Goal: Navigation & Orientation: Go to known website

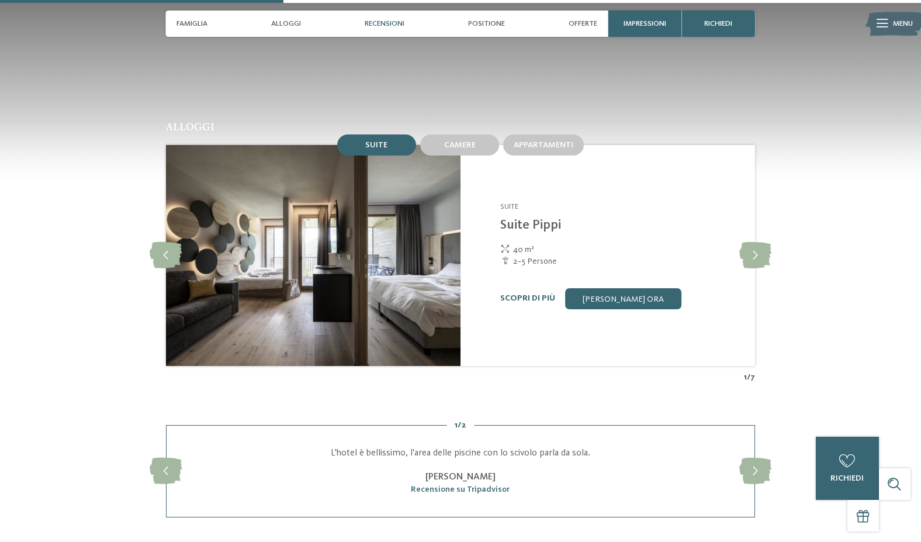
scroll to position [1111, 0]
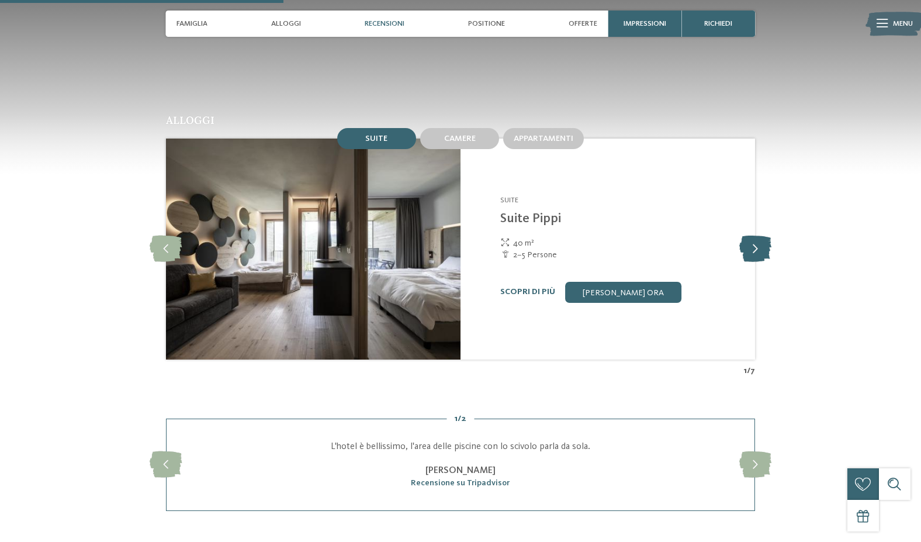
click at [752, 246] on icon at bounding box center [755, 249] width 32 height 26
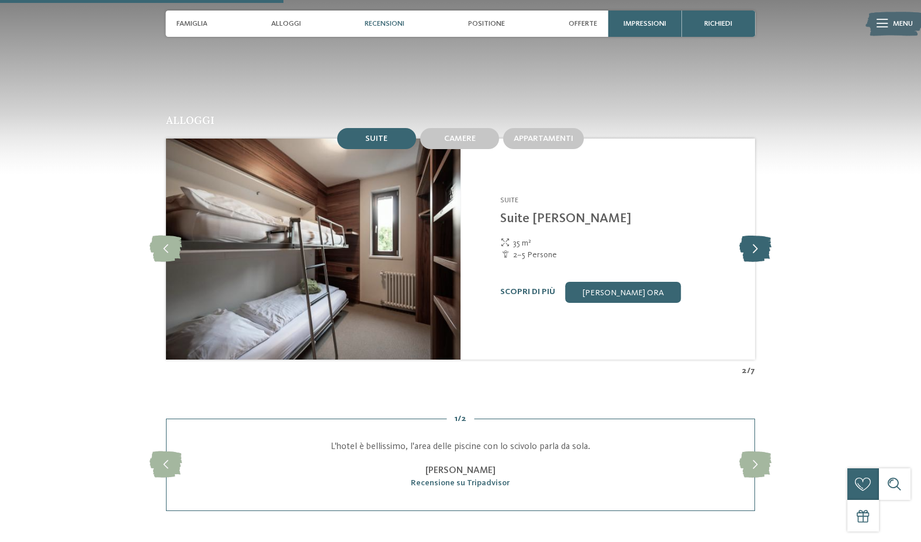
click at [752, 246] on icon at bounding box center [755, 249] width 32 height 26
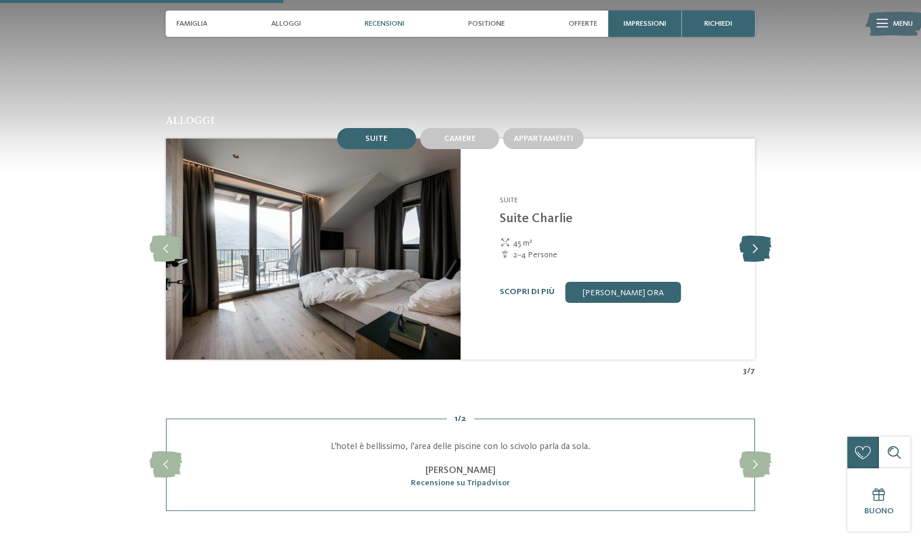
click at [752, 246] on icon at bounding box center [755, 249] width 32 height 26
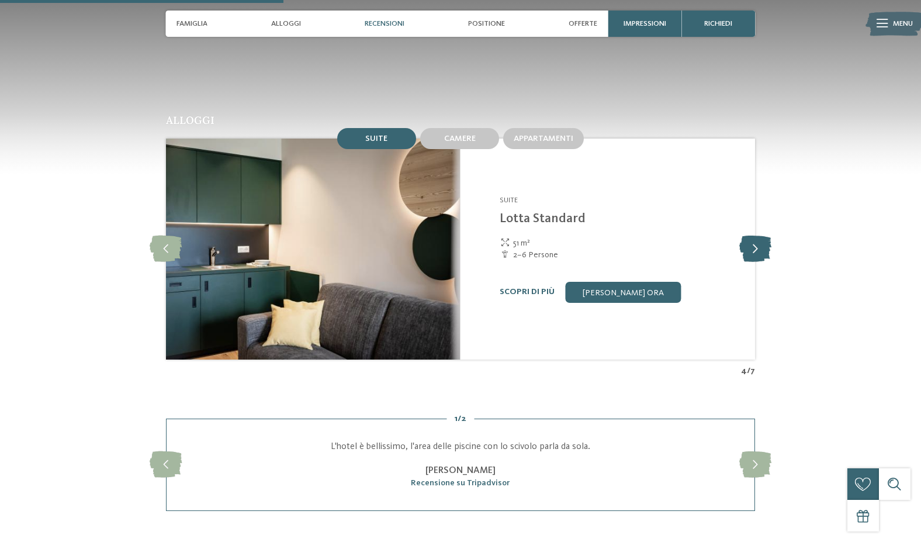
click at [752, 246] on icon at bounding box center [755, 249] width 32 height 26
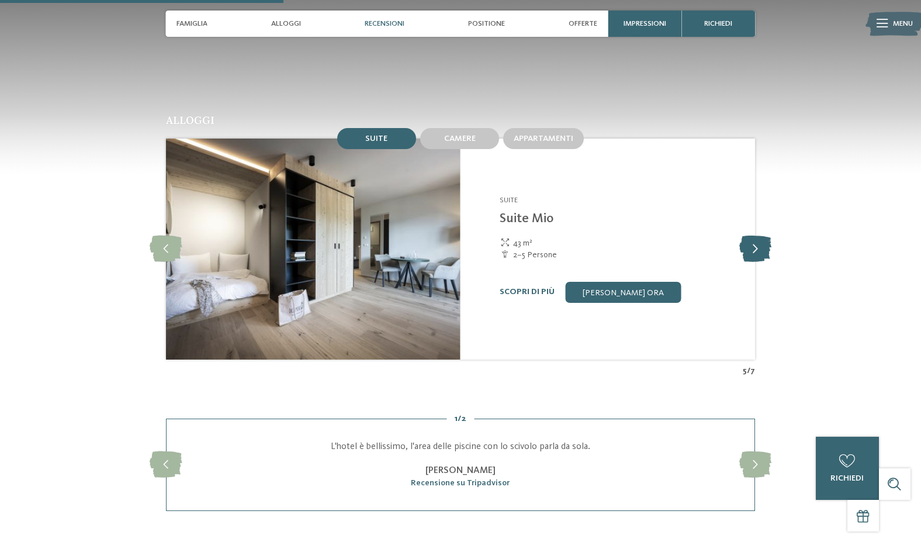
click at [752, 246] on icon at bounding box center [755, 249] width 32 height 26
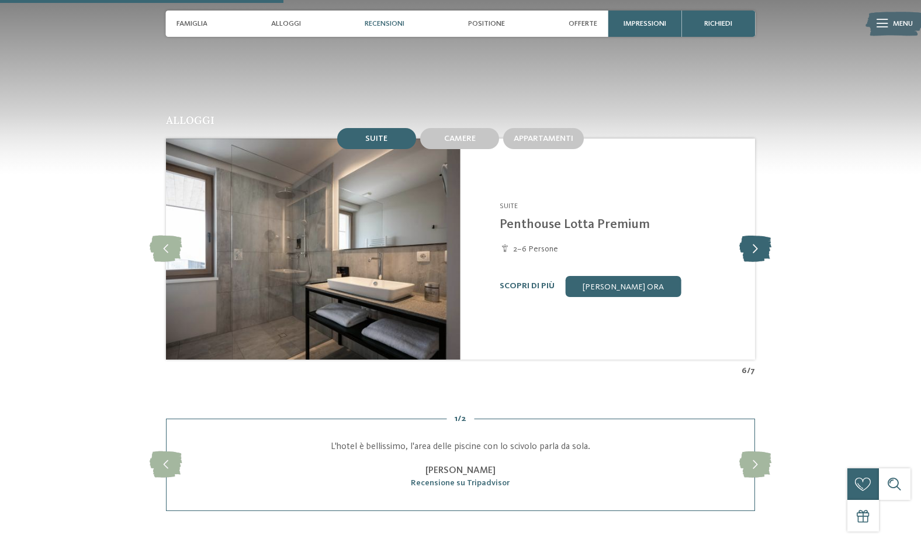
click at [752, 246] on icon at bounding box center [755, 249] width 32 height 26
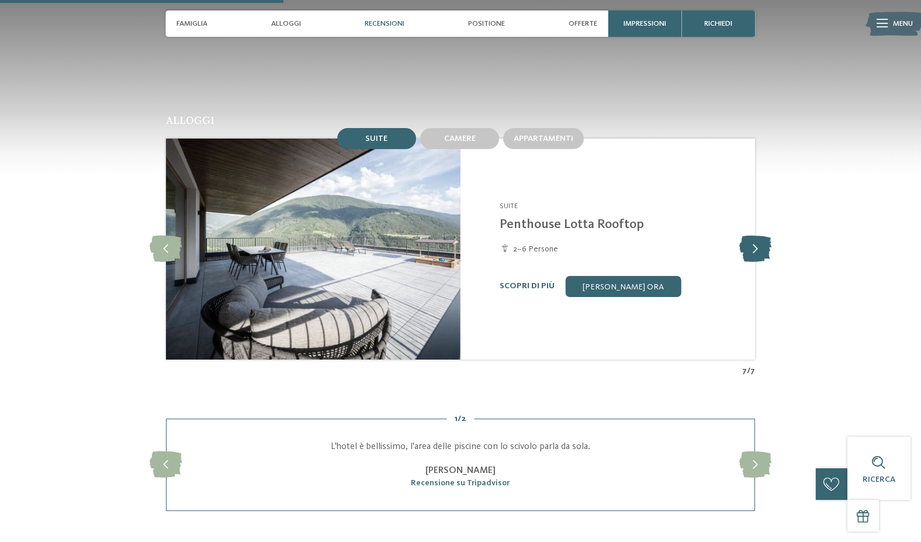
click at [752, 246] on icon at bounding box center [755, 249] width 32 height 26
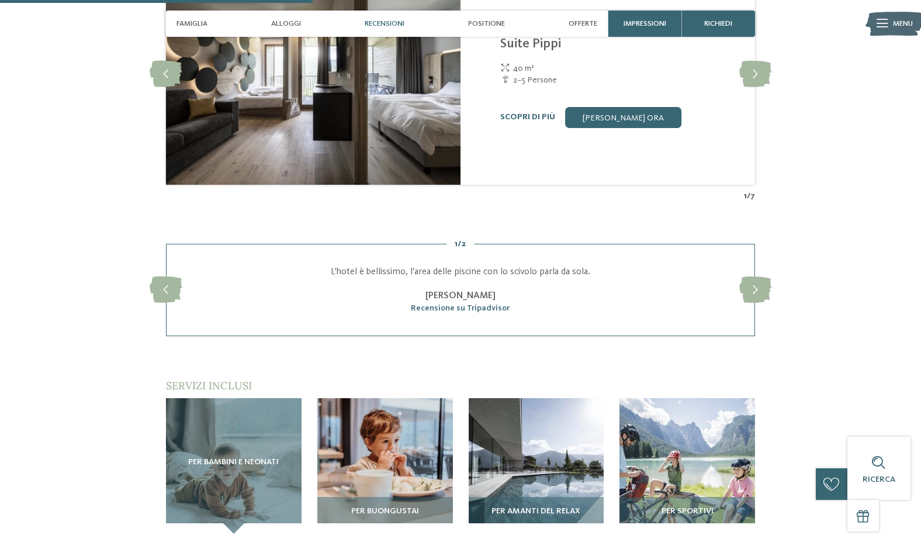
scroll to position [1286, 0]
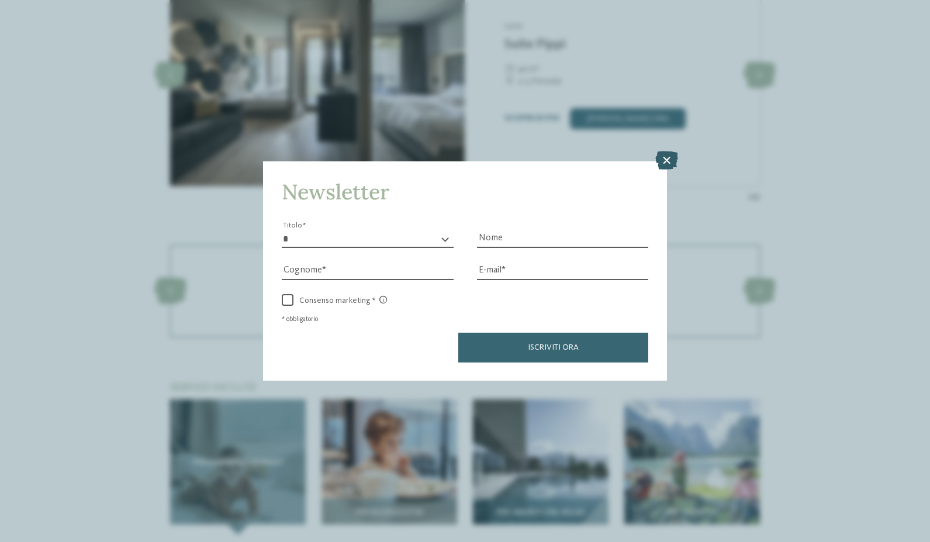
click at [666, 151] on icon at bounding box center [666, 160] width 23 height 19
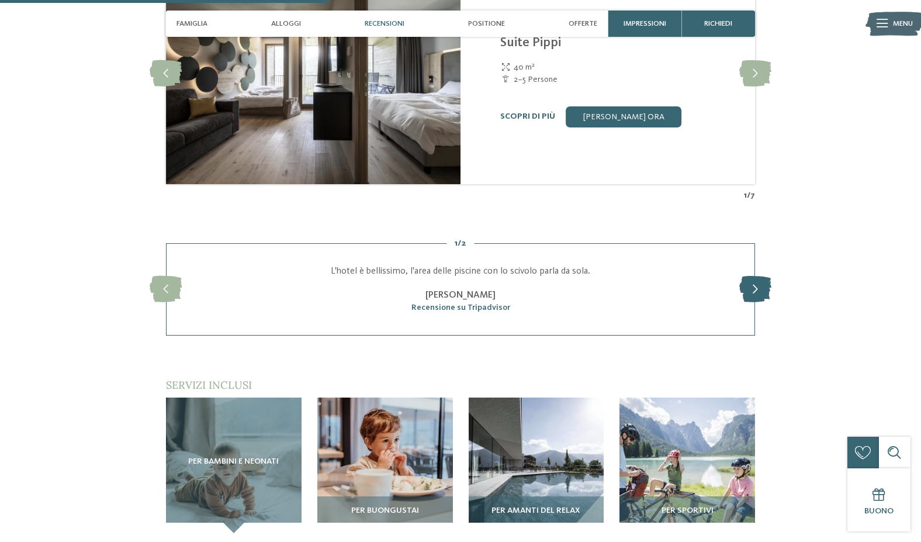
click at [749, 293] on icon at bounding box center [755, 289] width 32 height 26
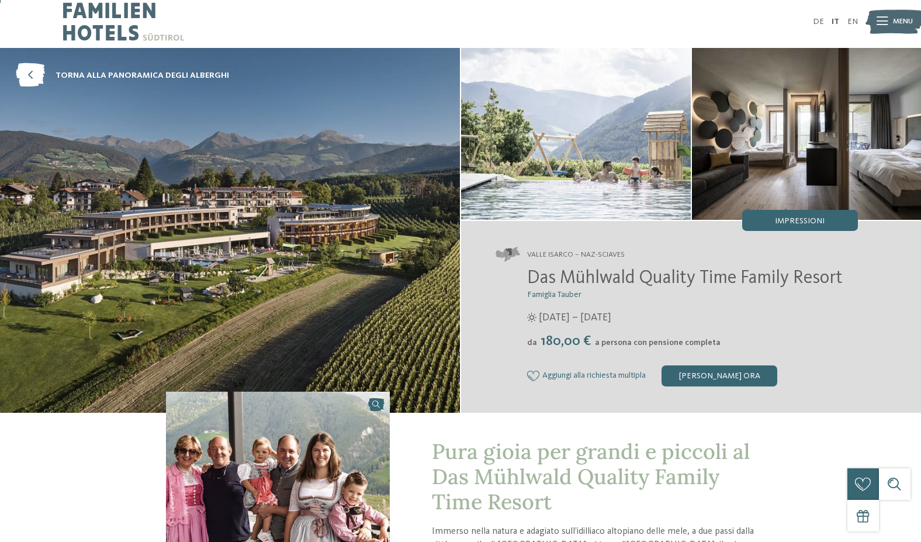
scroll to position [0, 0]
